Goal: Task Accomplishment & Management: Manage account settings

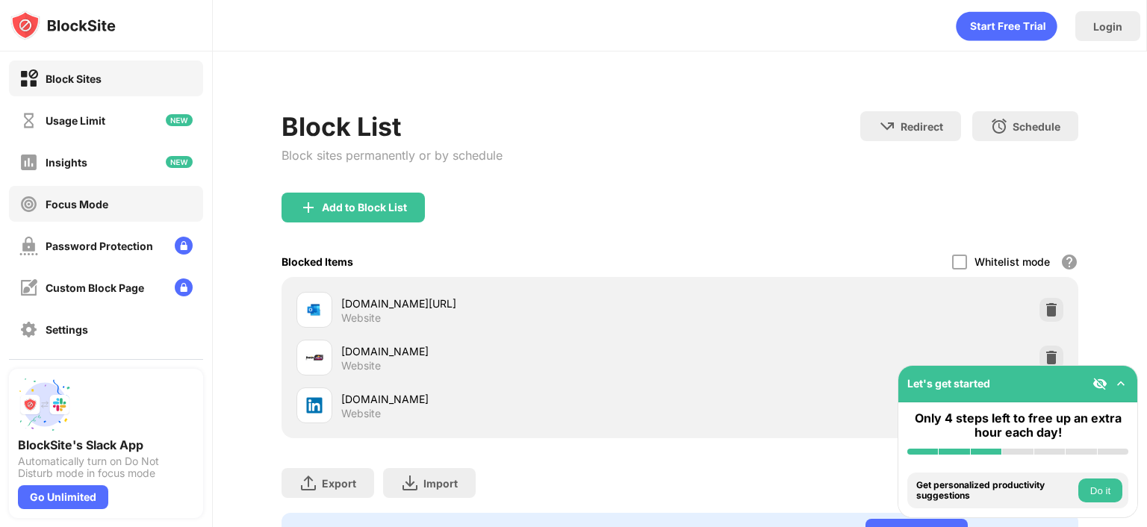
scroll to position [128, 0]
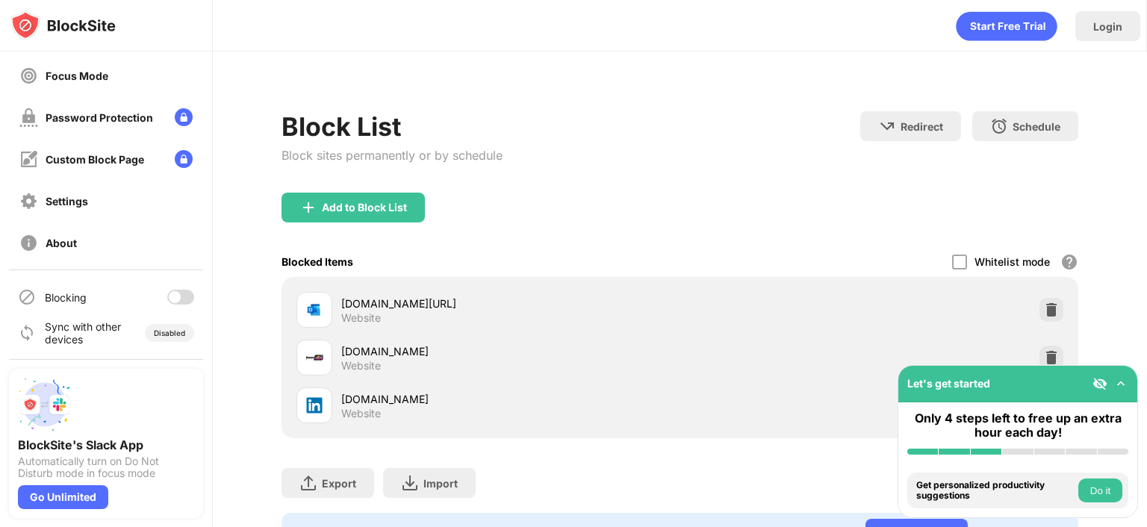
click at [171, 298] on div at bounding box center [180, 297] width 27 height 15
